Goal: Information Seeking & Learning: Learn about a topic

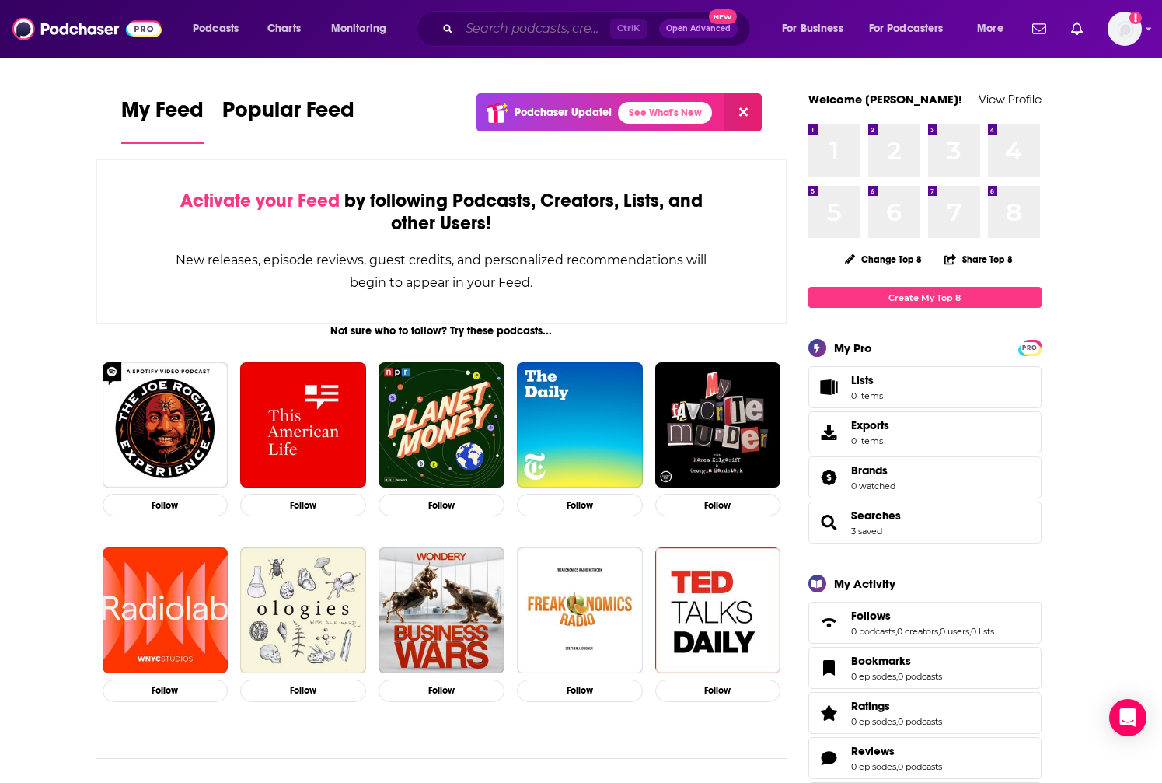
click at [545, 26] on input "Search podcasts, credits, & more..." at bounding box center [534, 28] width 151 height 25
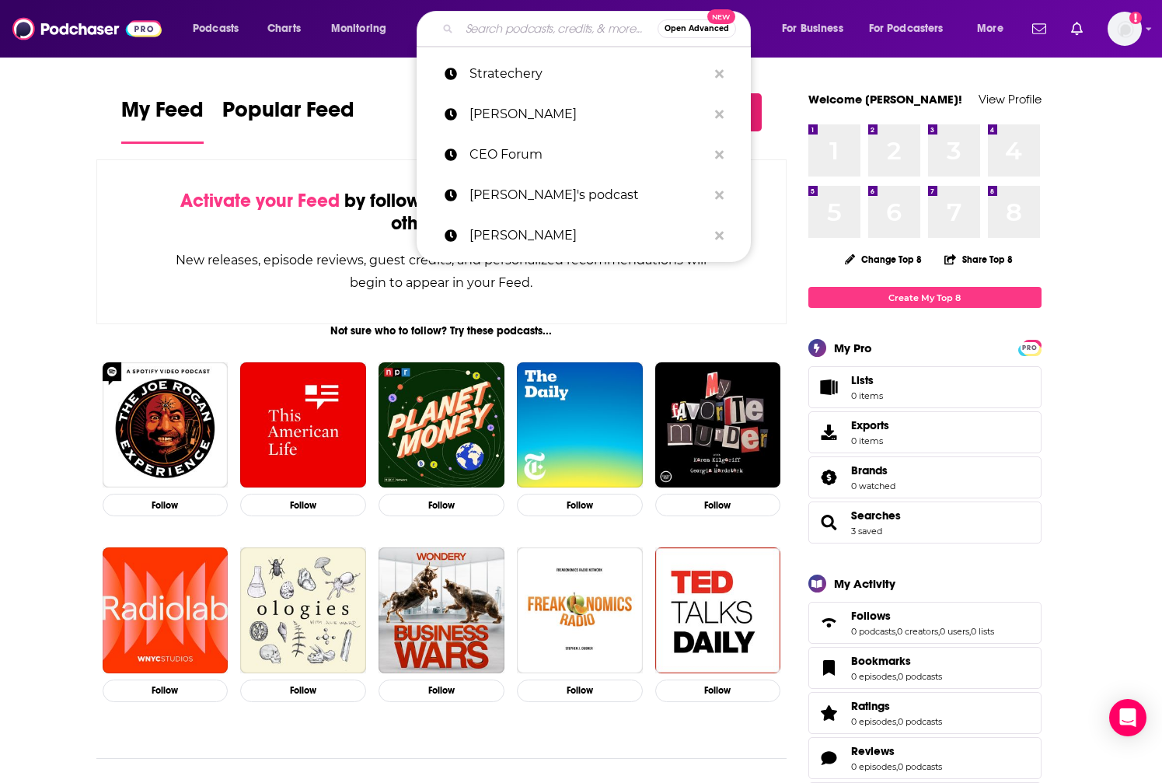
paste input "Tech News Briefing"
type input "Tech News Briefing"
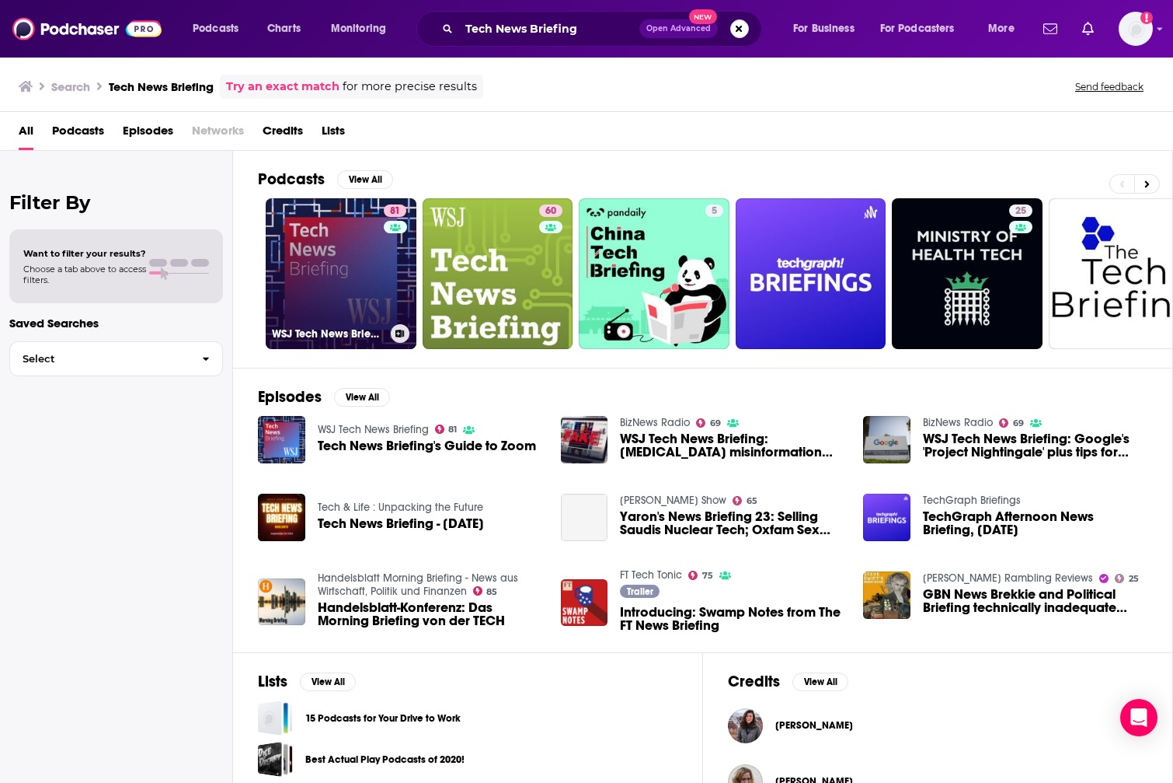
click at [360, 295] on link "81 WSJ Tech News Briefing" at bounding box center [341, 273] width 151 height 151
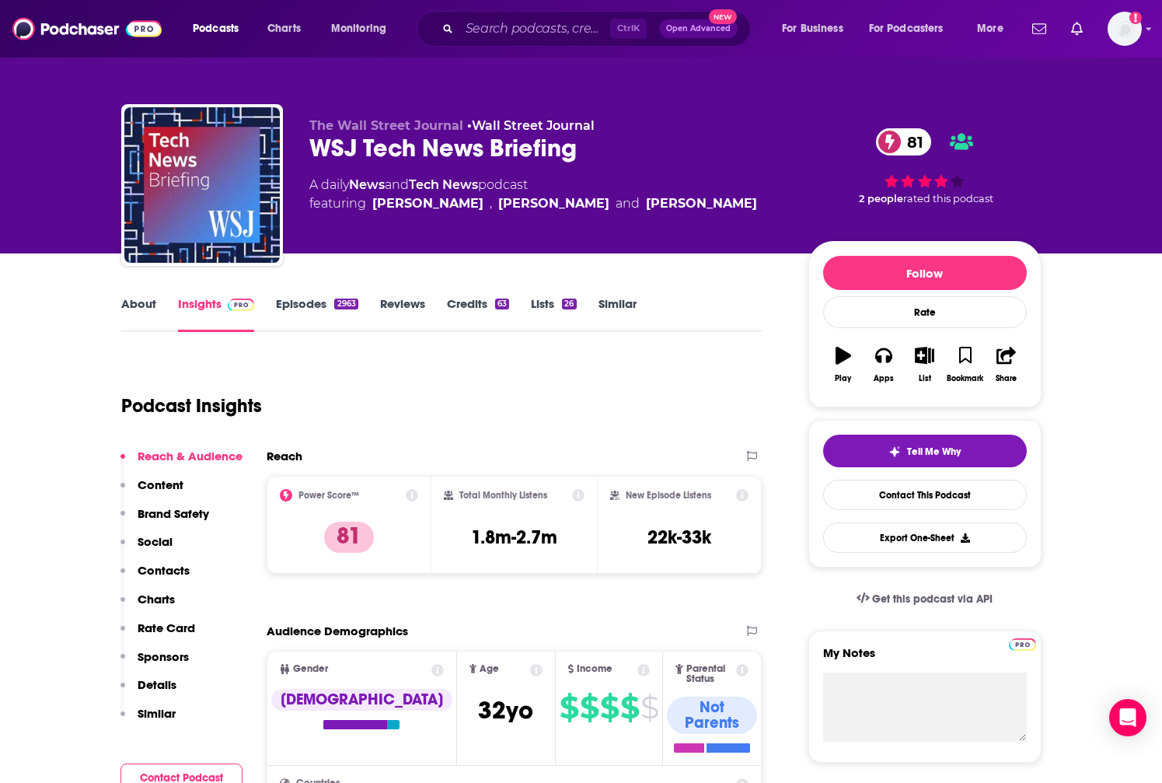
drag, startPoint x: 723, startPoint y: 196, endPoint x: 370, endPoint y: 199, distance: 352.8
click at [370, 199] on div "A daily News and Tech News podcast featuring [PERSON_NAME] , [PERSON_NAME] and …" at bounding box center [546, 194] width 474 height 37
copy span "[PERSON_NAME] , [PERSON_NAME] and [PERSON_NAME]"
drag, startPoint x: 152, startPoint y: 481, endPoint x: 179, endPoint y: 469, distance: 28.9
click at [152, 481] on p "Content" at bounding box center [161, 484] width 46 height 15
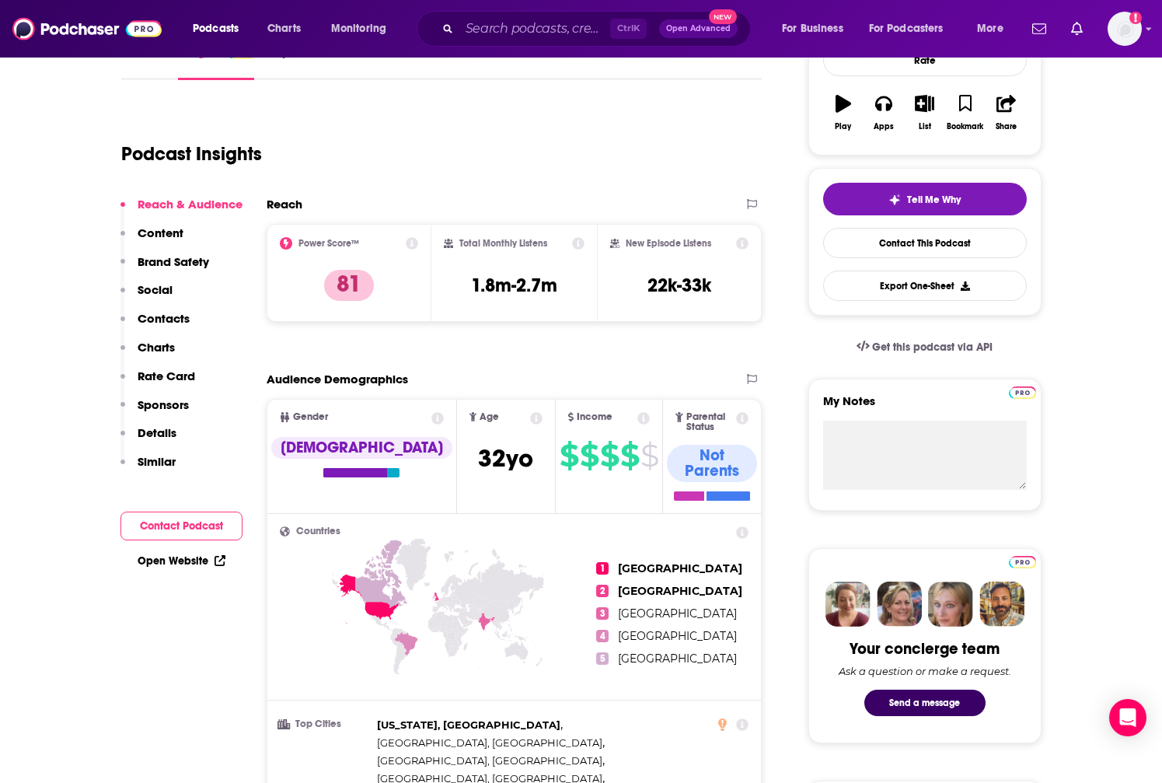
scroll to position [134, 0]
